Goal: Check status: Check status

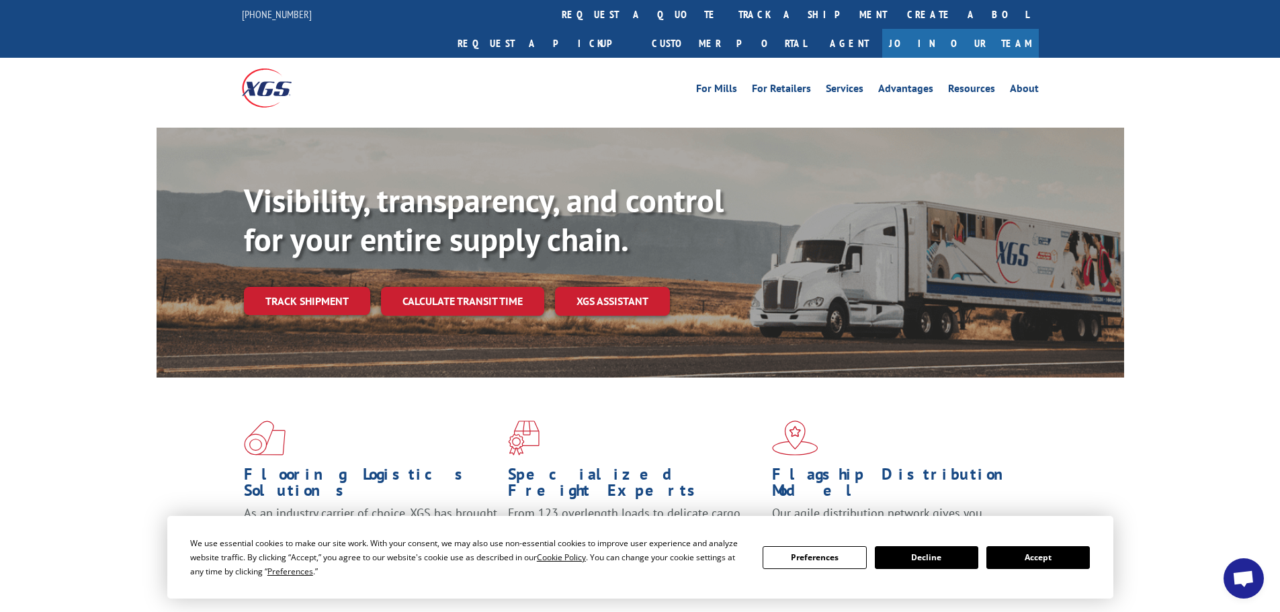
click at [729, 15] on link "track a shipment" at bounding box center [813, 14] width 169 height 29
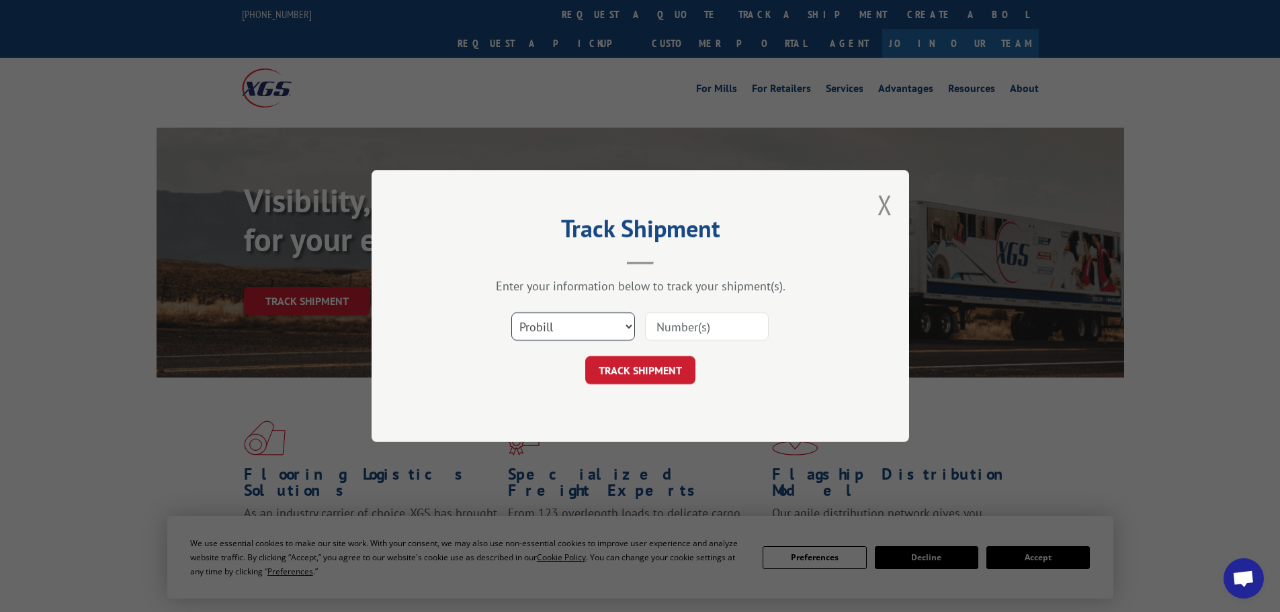
click at [611, 321] on select "Select category... Probill BOL PO" at bounding box center [573, 327] width 124 height 28
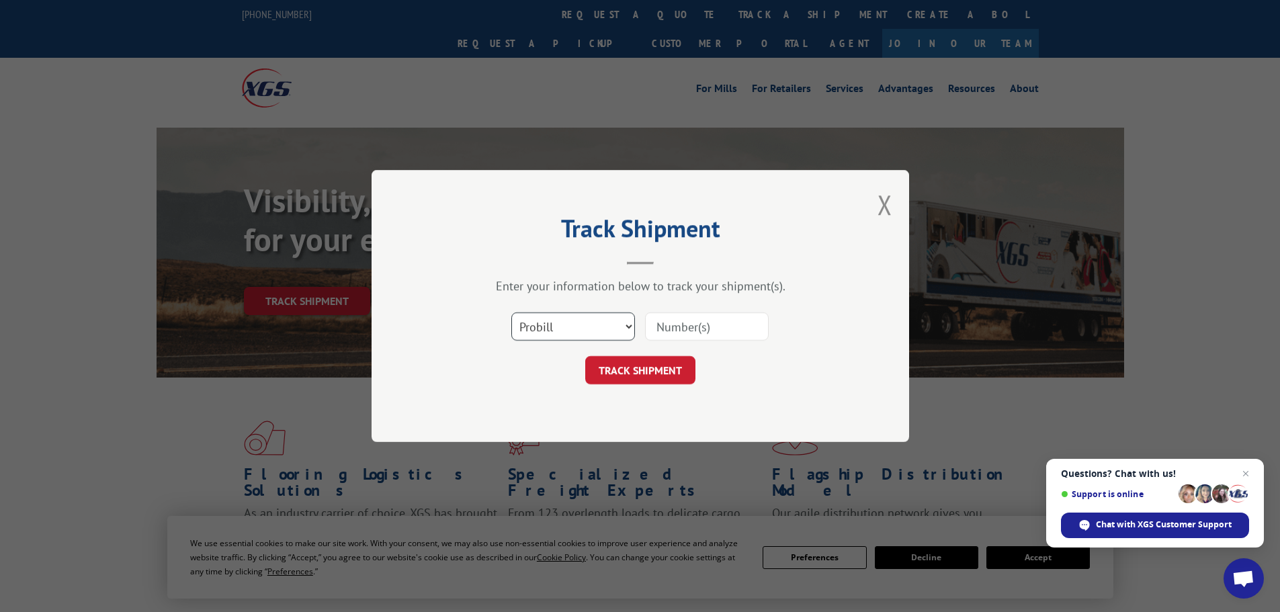
select select "bol"
click at [511, 313] on select "Select category... Probill BOL PO" at bounding box center [573, 327] width 124 height 28
paste input "5195223"
type input "5195223"
drag, startPoint x: 646, startPoint y: 374, endPoint x: 790, endPoint y: 313, distance: 156.6
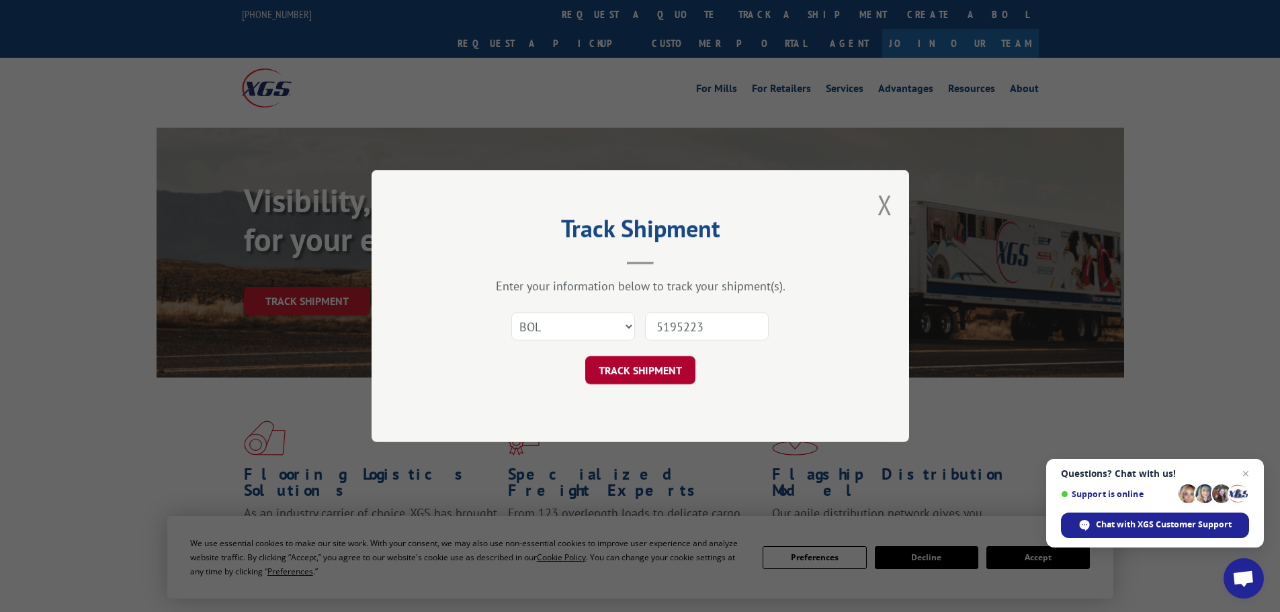
click at [646, 373] on button "TRACK SHIPMENT" at bounding box center [640, 370] width 110 height 28
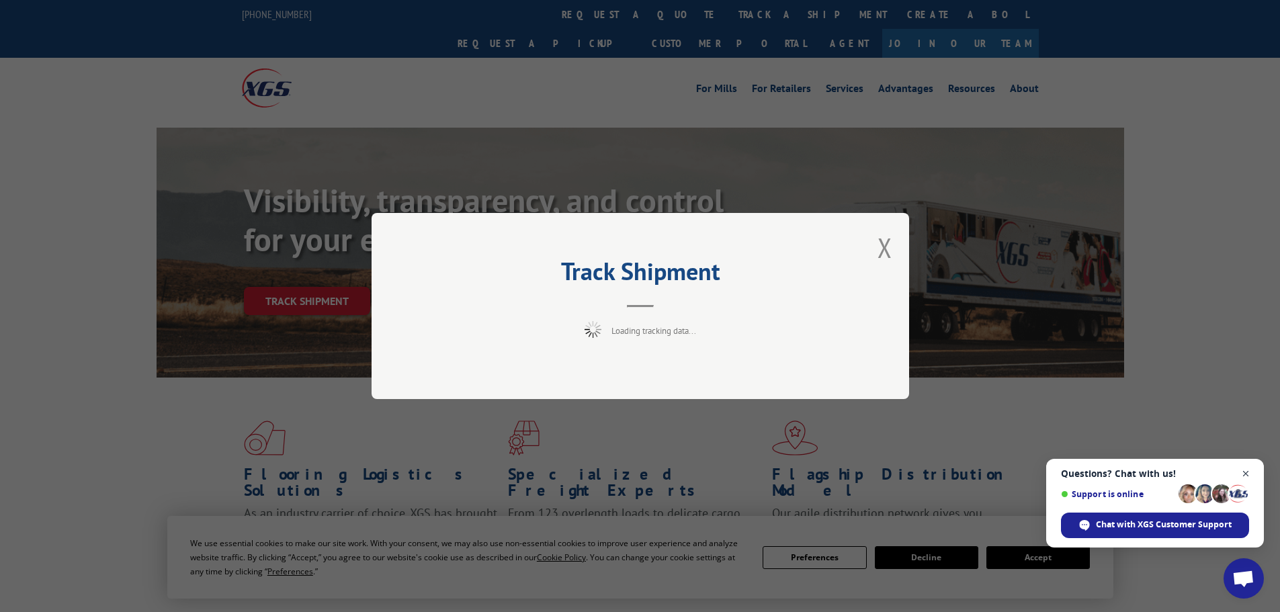
click at [1246, 471] on span "Close chat" at bounding box center [1246, 474] width 17 height 17
